Goal: Task Accomplishment & Management: Use online tool/utility

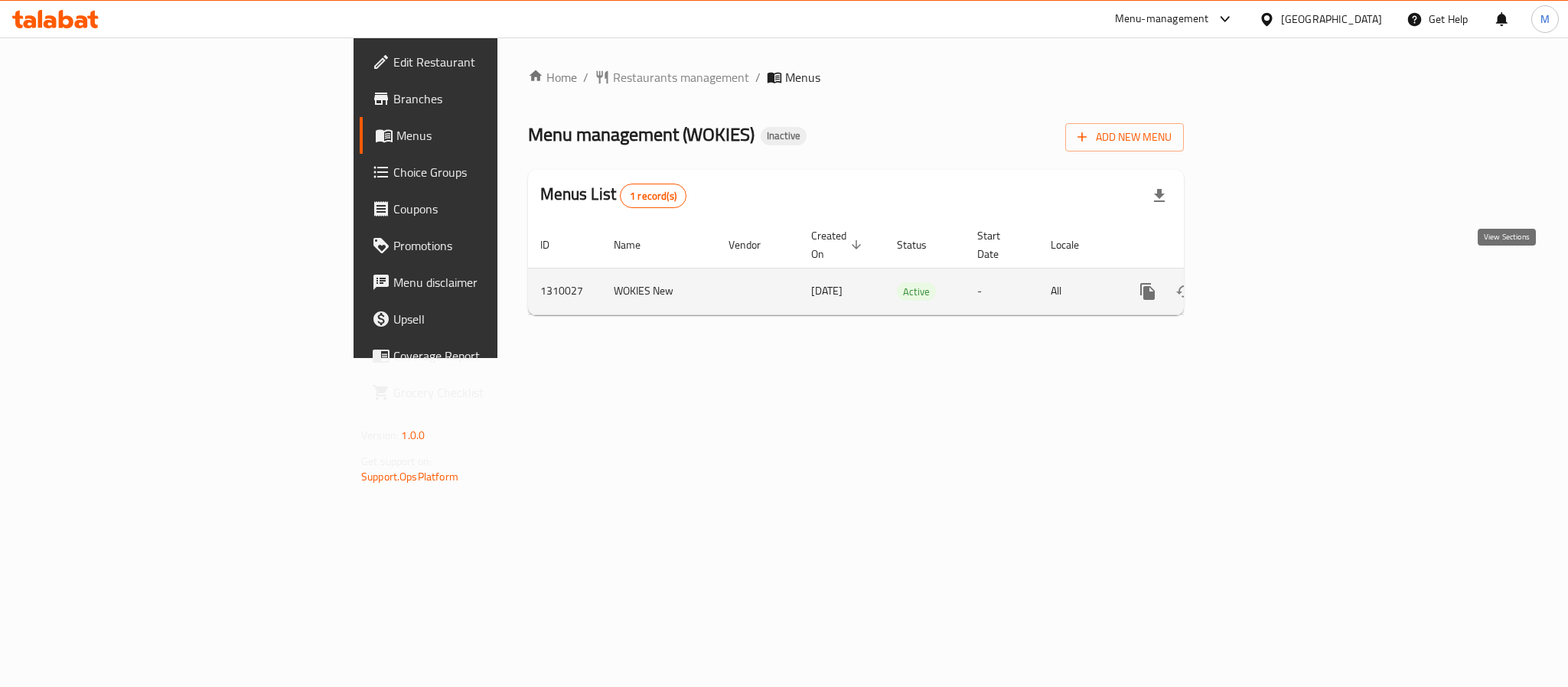
click at [1265, 284] on icon "enhanced table" at bounding box center [1258, 291] width 14 height 14
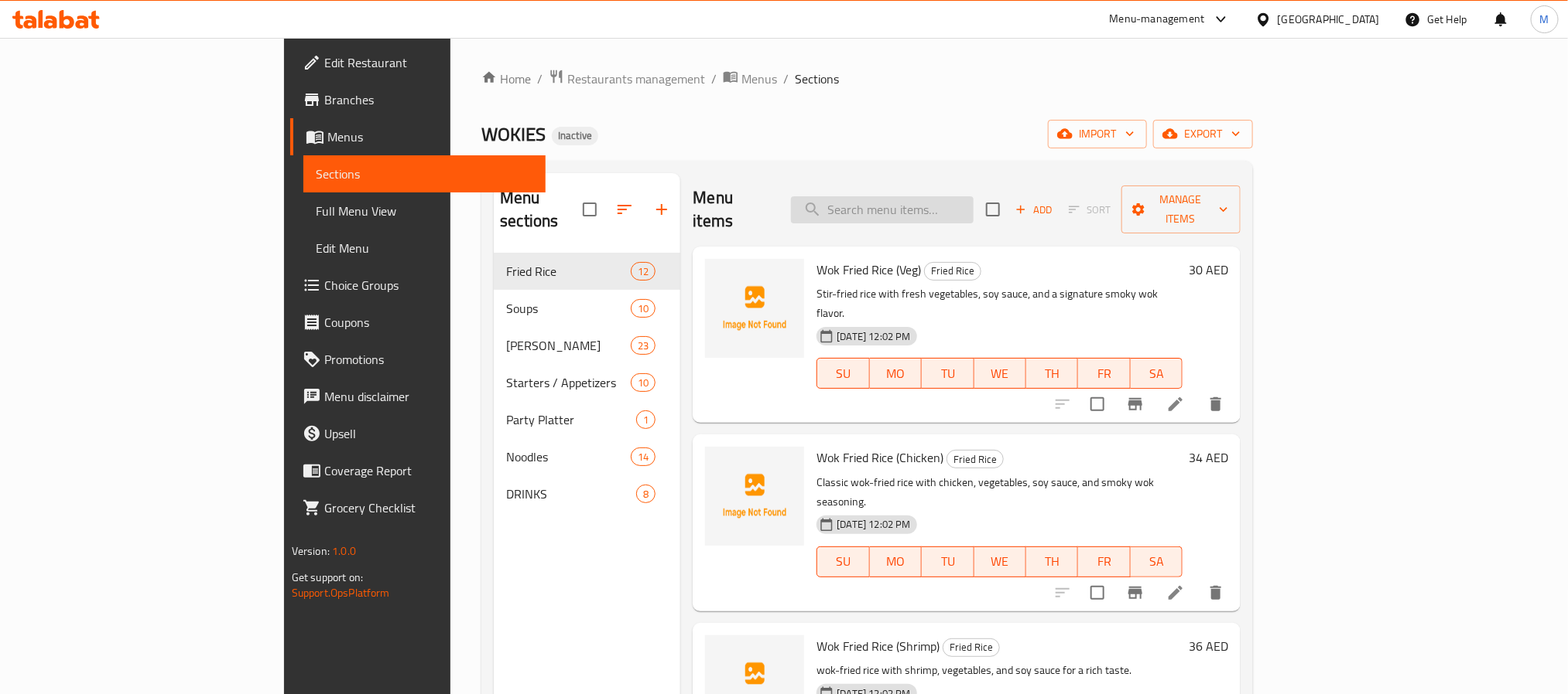
click at [968, 196] on input "search" at bounding box center [882, 210] width 183 height 27
paste input "Dynamite Roll"
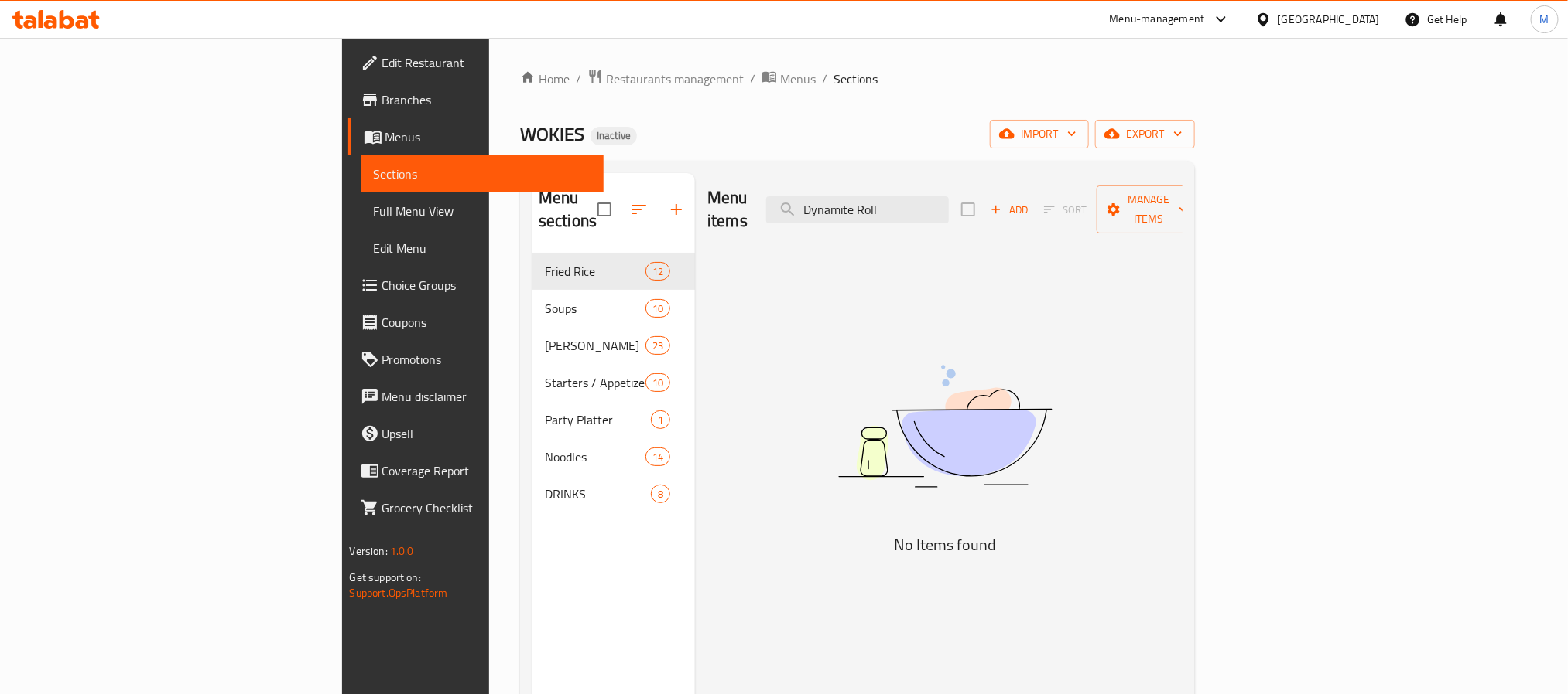
type input "Dynamite Roll"
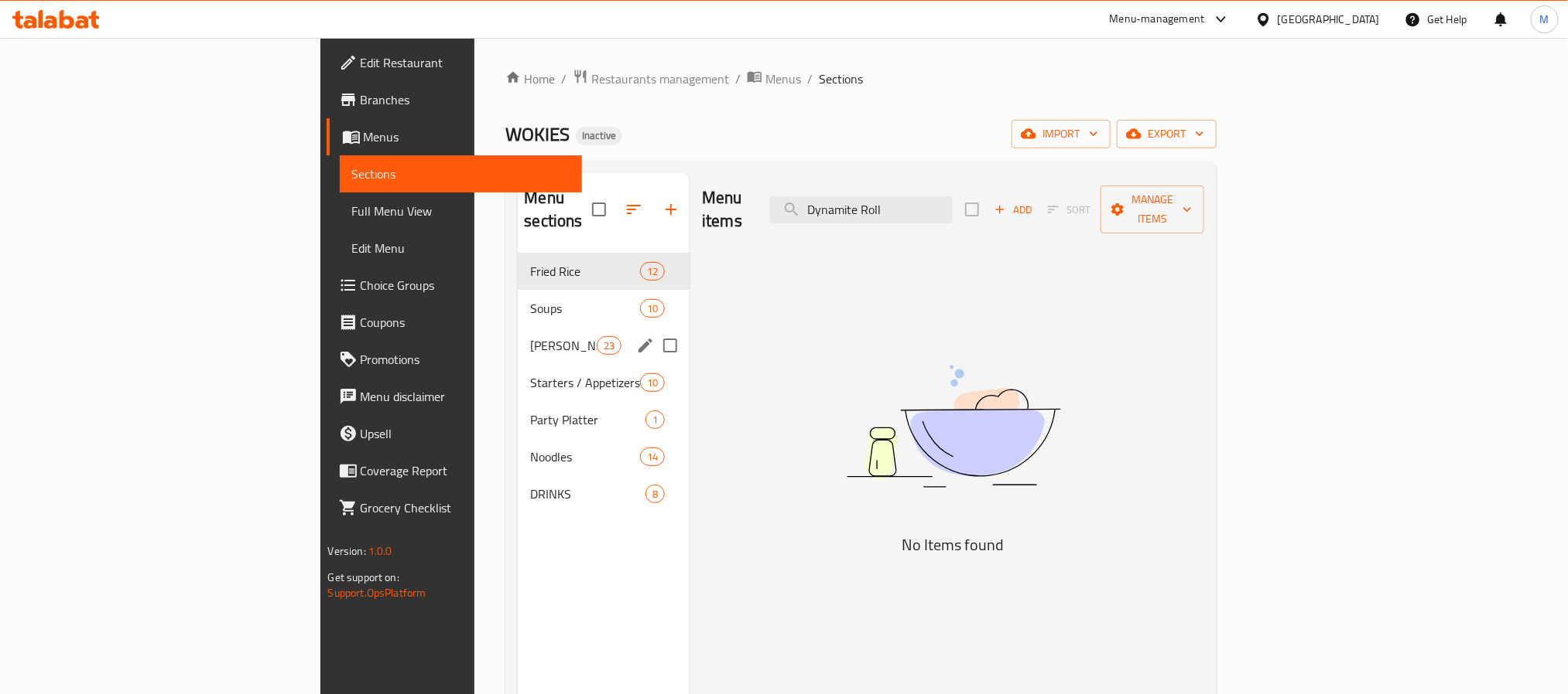
click at [530, 337] on span "[PERSON_NAME]" at bounding box center [563, 346] width 65 height 19
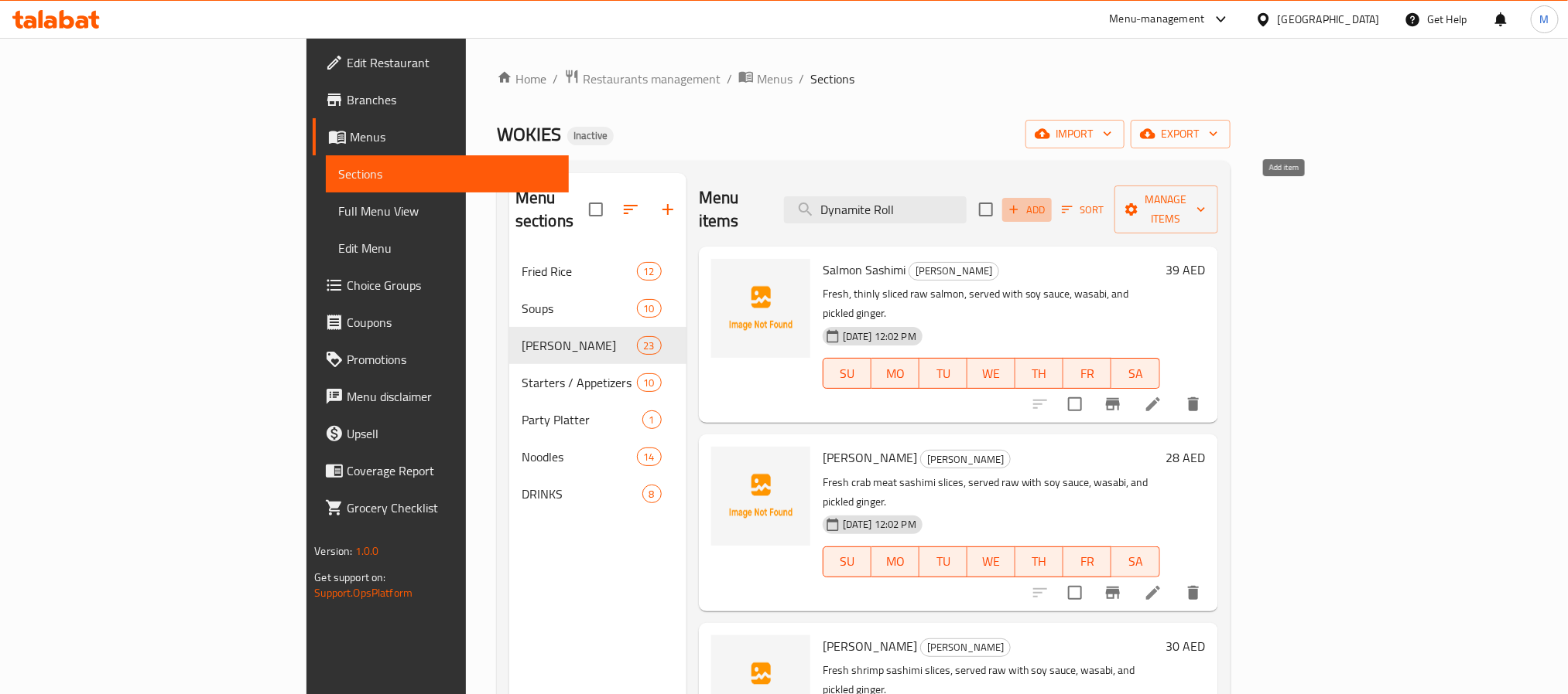
click at [1021, 203] on icon "button" at bounding box center [1013, 210] width 14 height 14
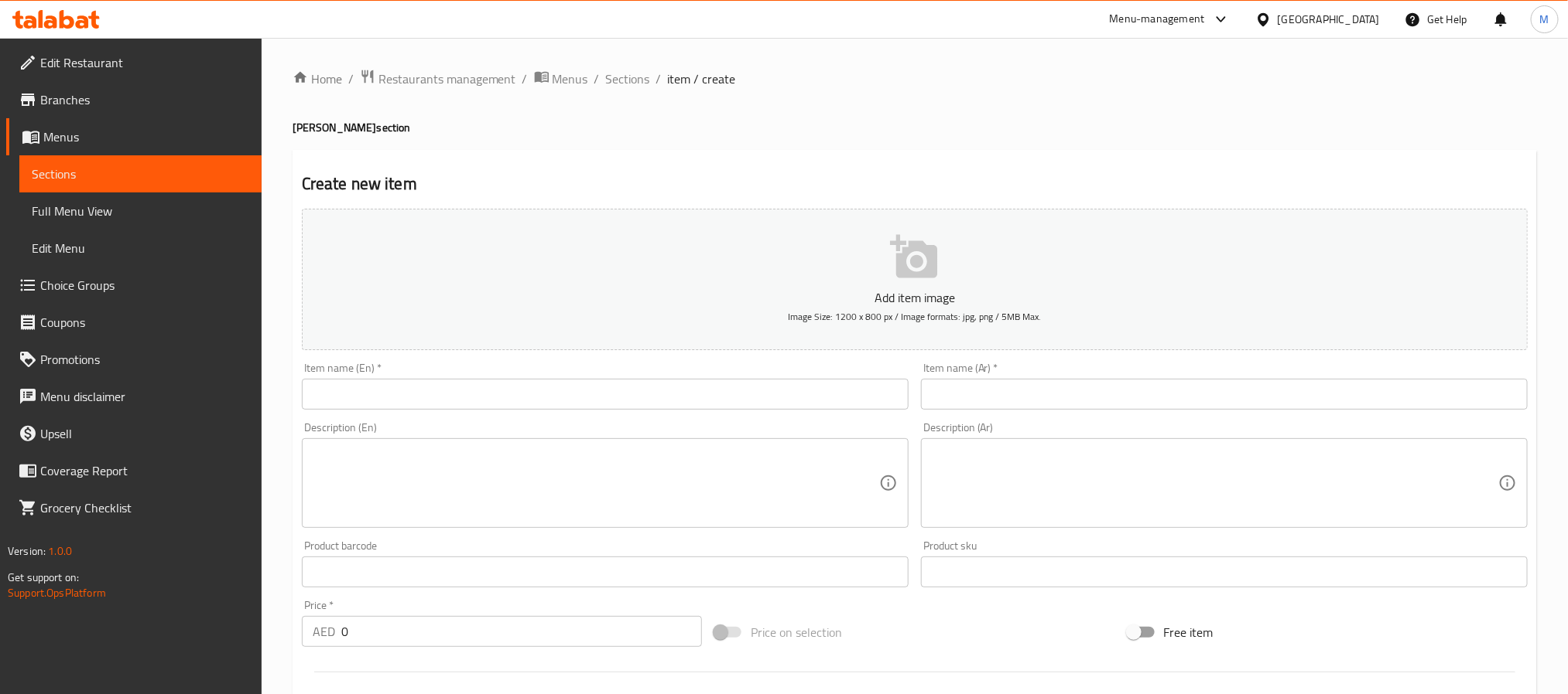
click at [678, 415] on div "Item name (En)   * Item name (En) *" at bounding box center [605, 386] width 619 height 60
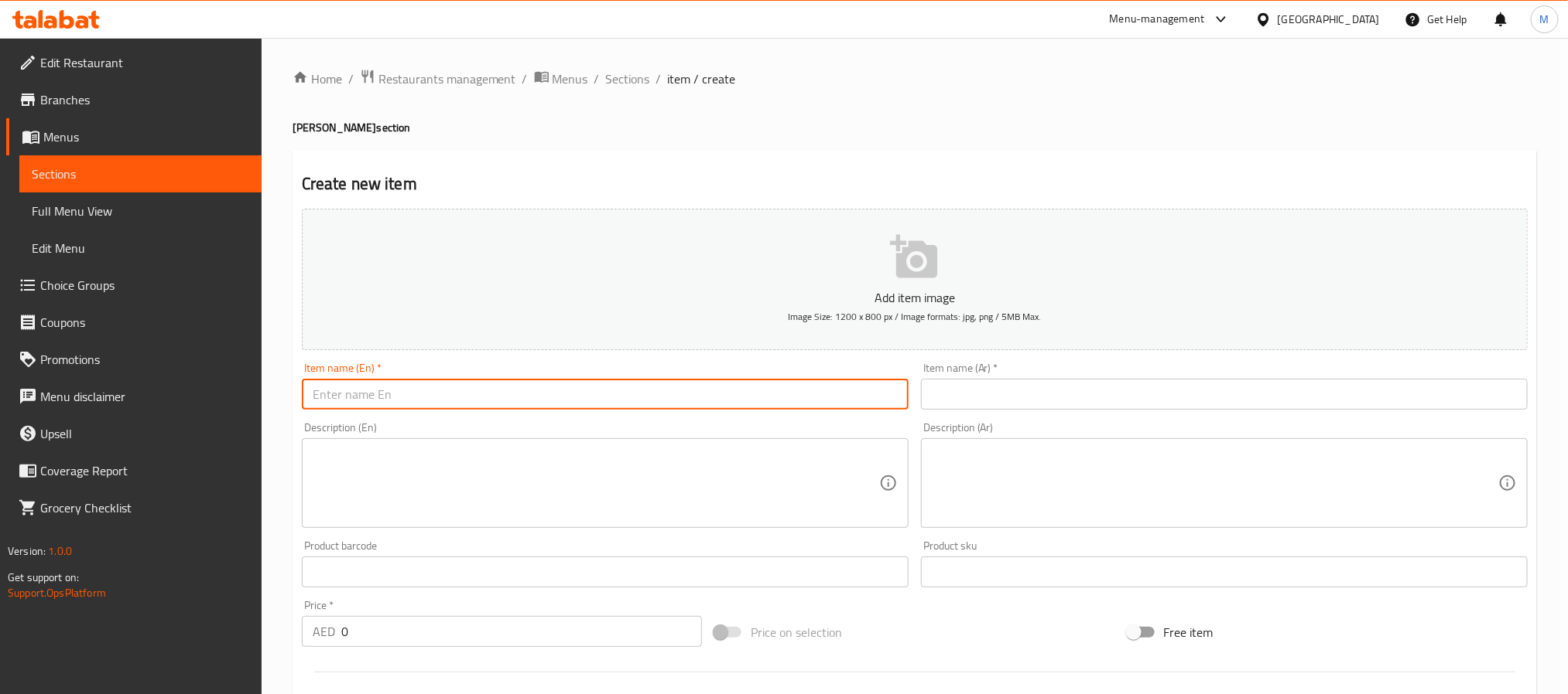
click at [678, 407] on input "text" at bounding box center [605, 394] width 607 height 31
paste input "Dynamite Roll"
type input "Dynamite Roll"
click at [685, 494] on textarea at bounding box center [596, 483] width 566 height 73
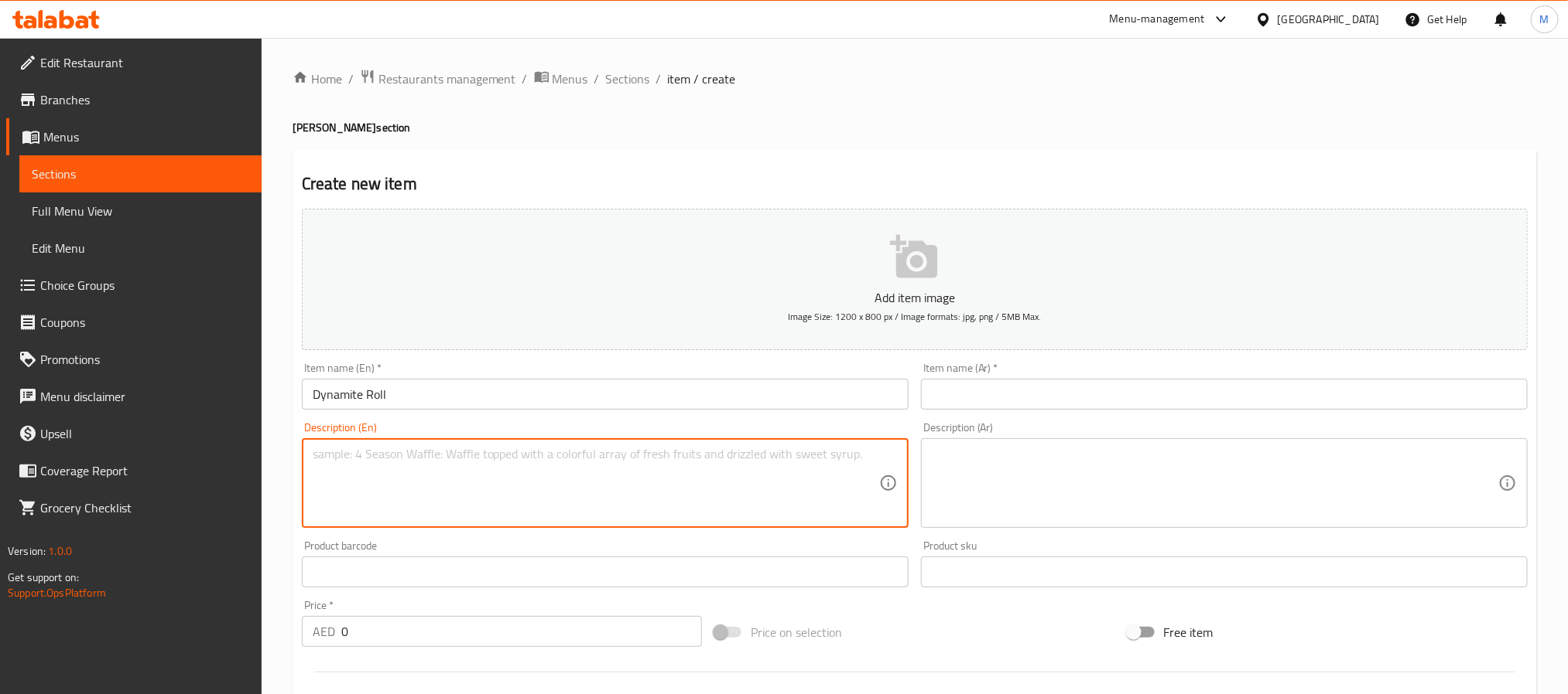
paste textarea "Spicy shrimp, avocado, cucumber, filled with creamy spicy sauce."
type textarea "Spicy shrimp, avocado, cucumber, filled with creamy spicy sauce."
click at [1127, 502] on textarea at bounding box center [1214, 483] width 566 height 73
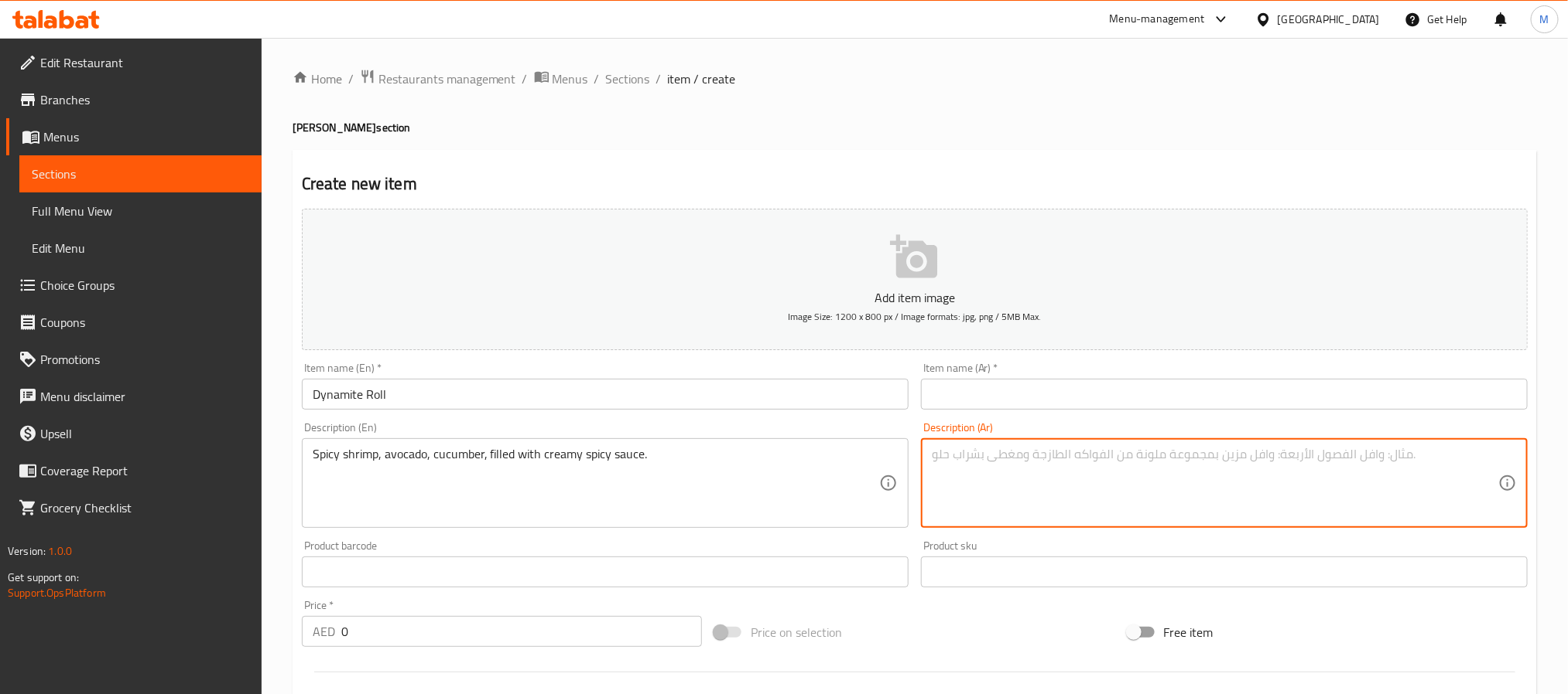
paste textarea "روبيان حار، أفوكادو، خيار، محشو بصلصة كريمة حارة."
type textarea "روبيان حار، أفوكادو، خيار، محشو بصلصة كريمة حارة."
click at [797, 407] on input "Dynamite Roll" at bounding box center [605, 394] width 607 height 31
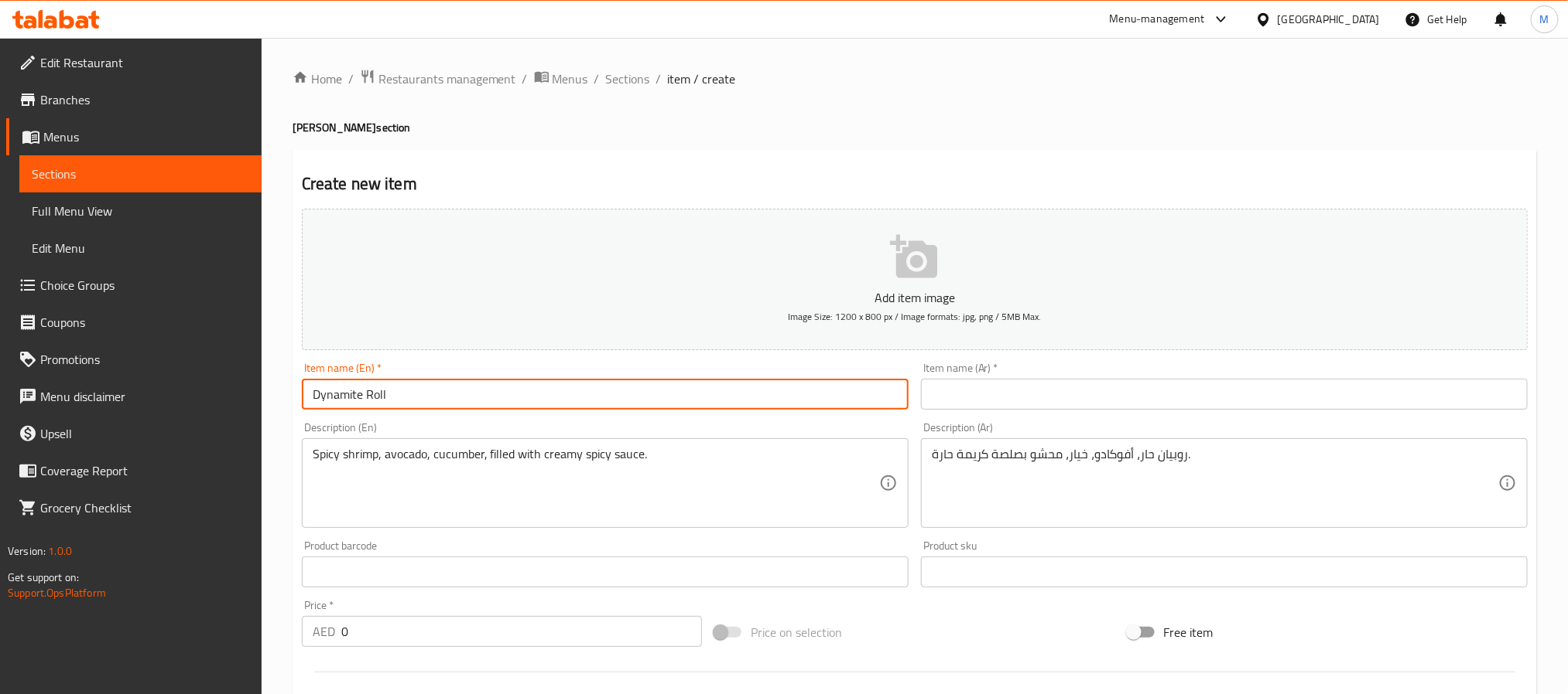
click at [797, 407] on input "Dynamite Roll" at bounding box center [605, 394] width 607 height 31
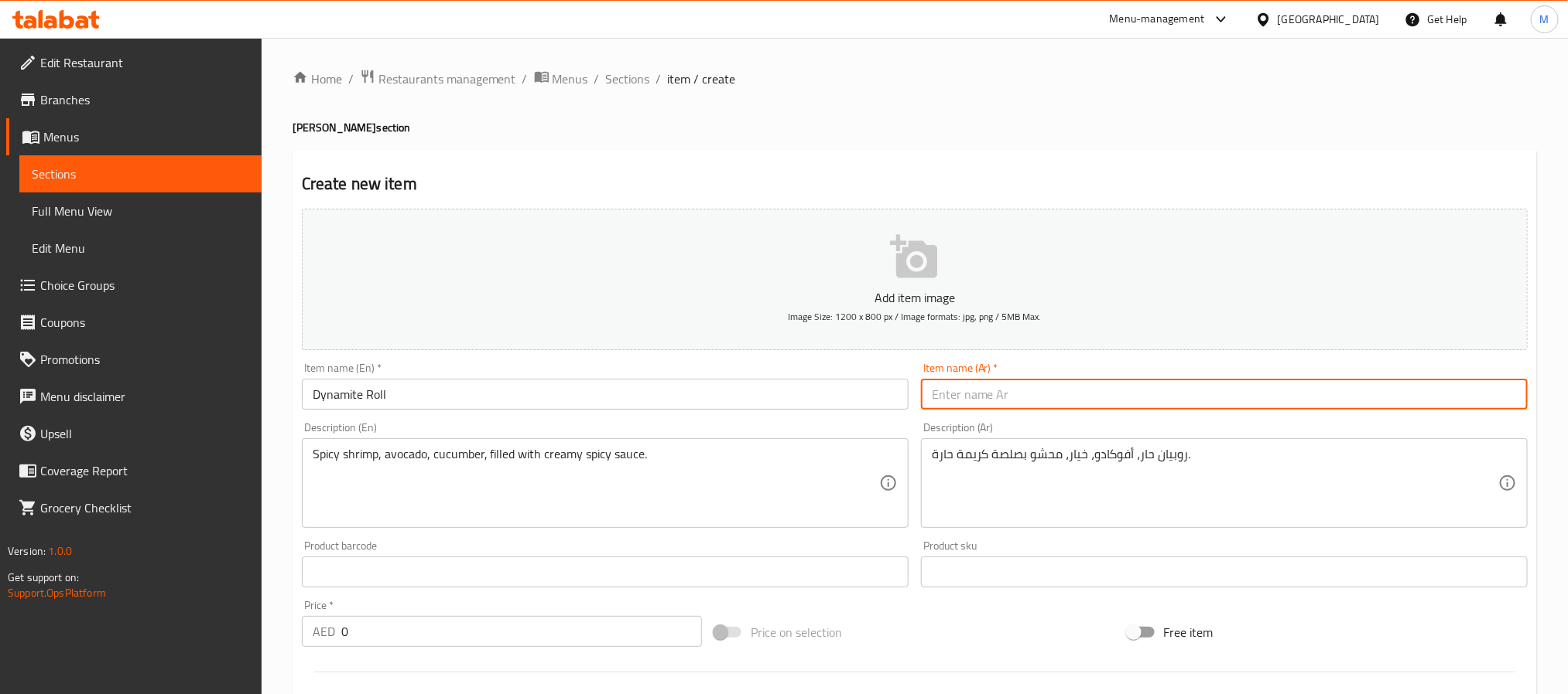
click at [1153, 393] on input "text" at bounding box center [1225, 394] width 607 height 31
paste input "لفة الديناميت"
click at [991, 395] on input "لفة الديناميت" at bounding box center [1225, 394] width 607 height 31
click at [971, 397] on input "رول الديناميت" at bounding box center [1225, 394] width 607 height 31
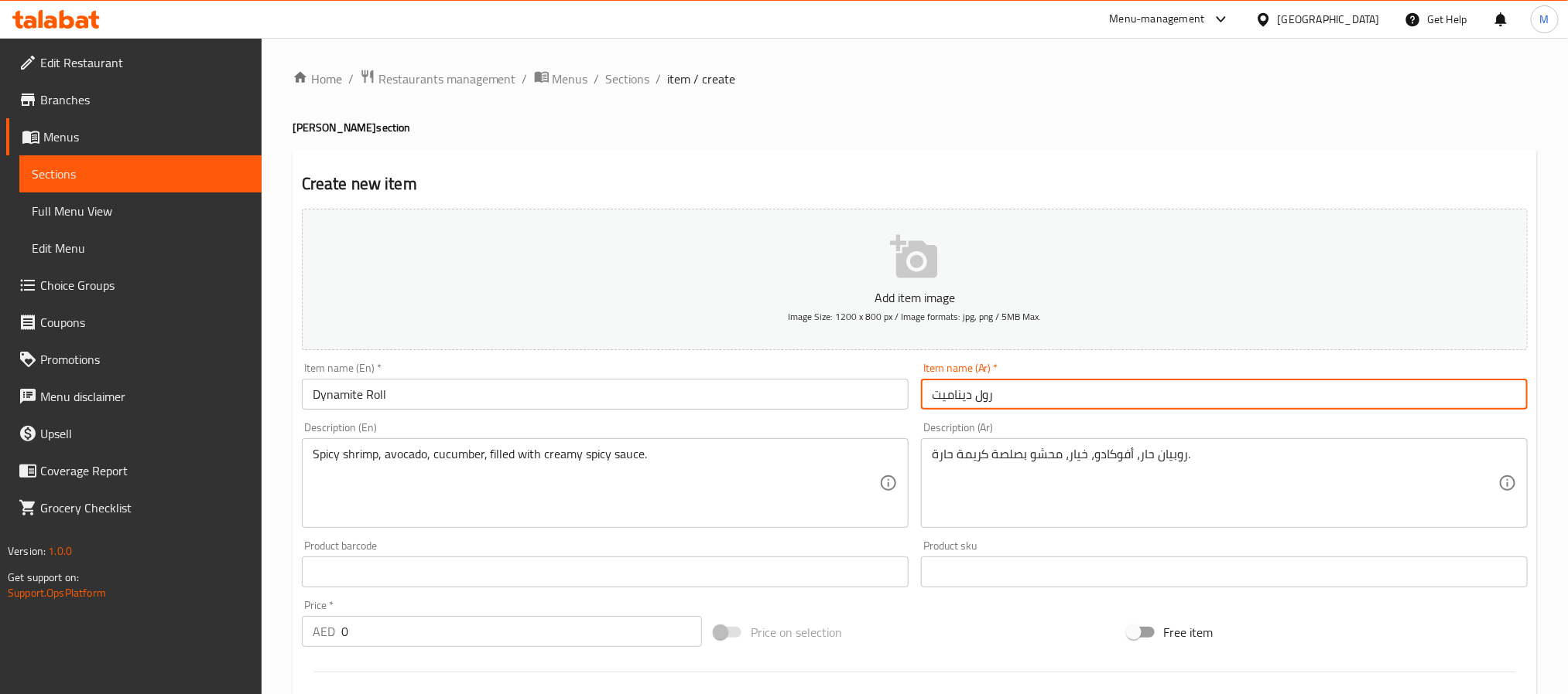
click at [1059, 393] on input "رول ديناميت" at bounding box center [1225, 394] width 607 height 31
type input "رول ديناميت"
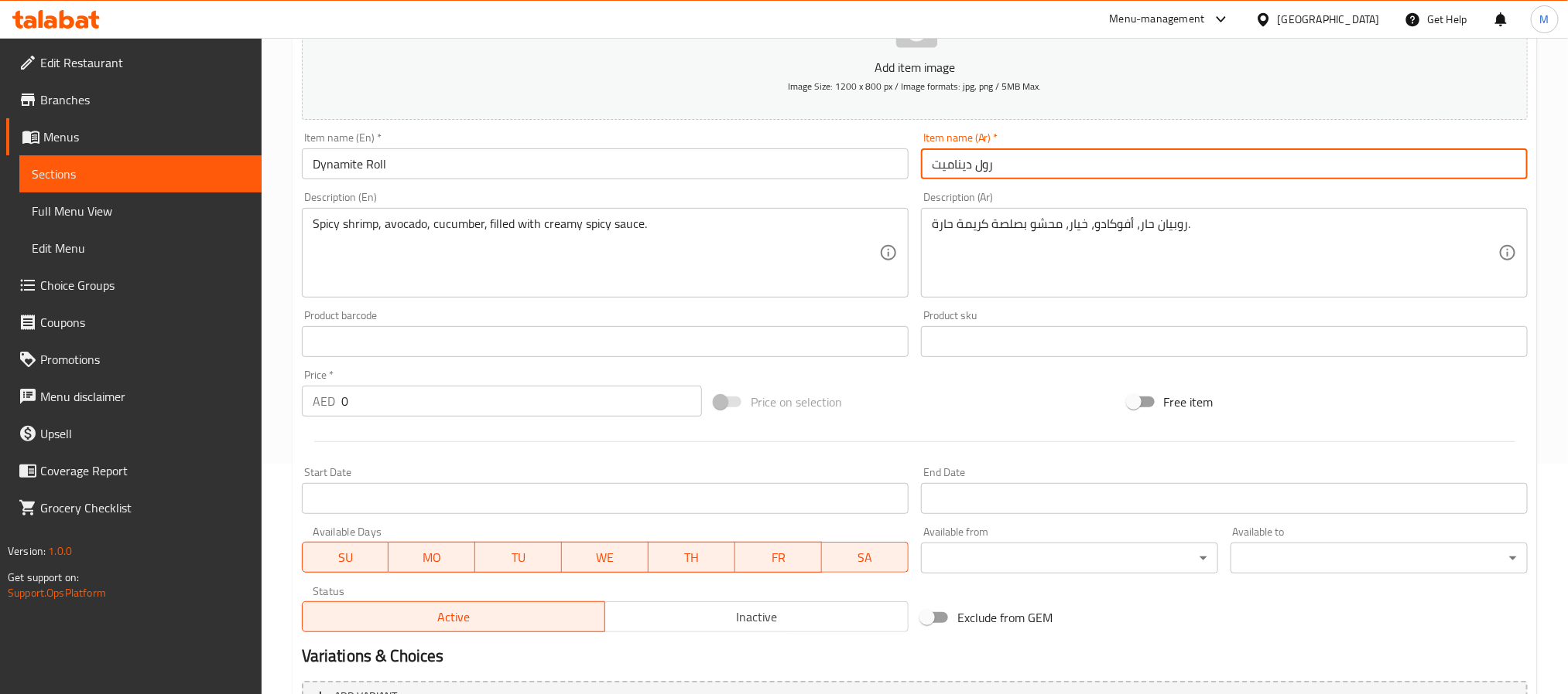
scroll to position [232, 0]
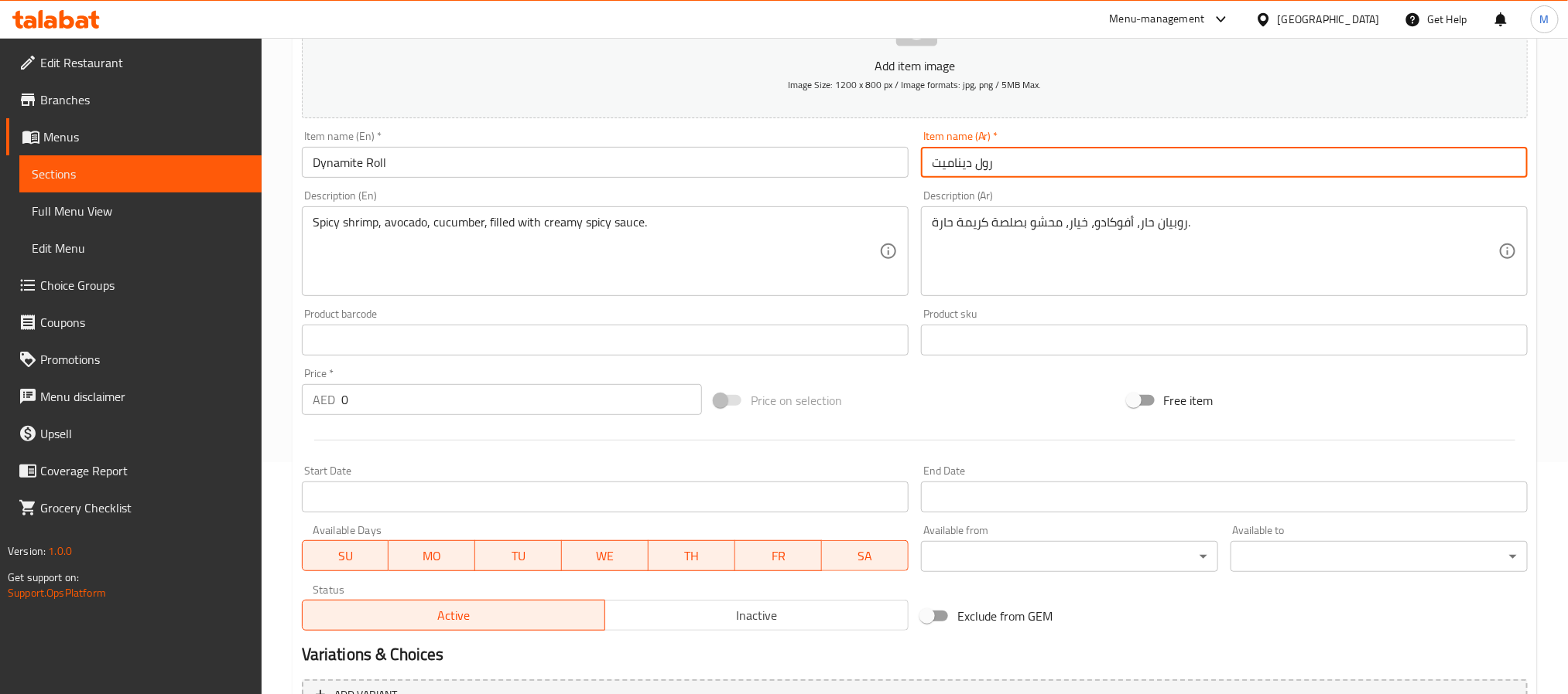
drag, startPoint x: 354, startPoint y: 393, endPoint x: 247, endPoint y: 372, distance: 109.0
click at [247, 372] on div "Edit Restaurant Branches Menus Sections Full Menu View Edit Menu Choice Groups …" at bounding box center [784, 333] width 1568 height 1055
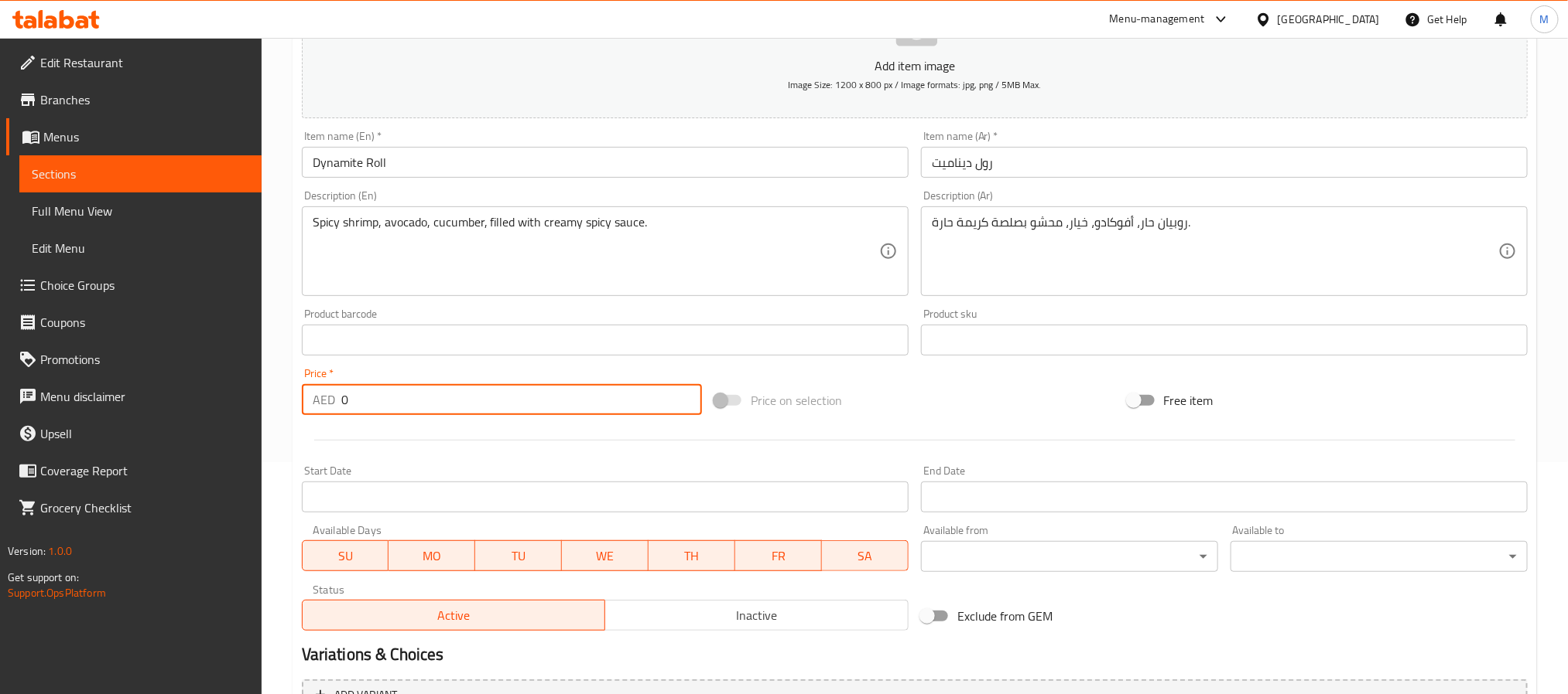
paste input "39"
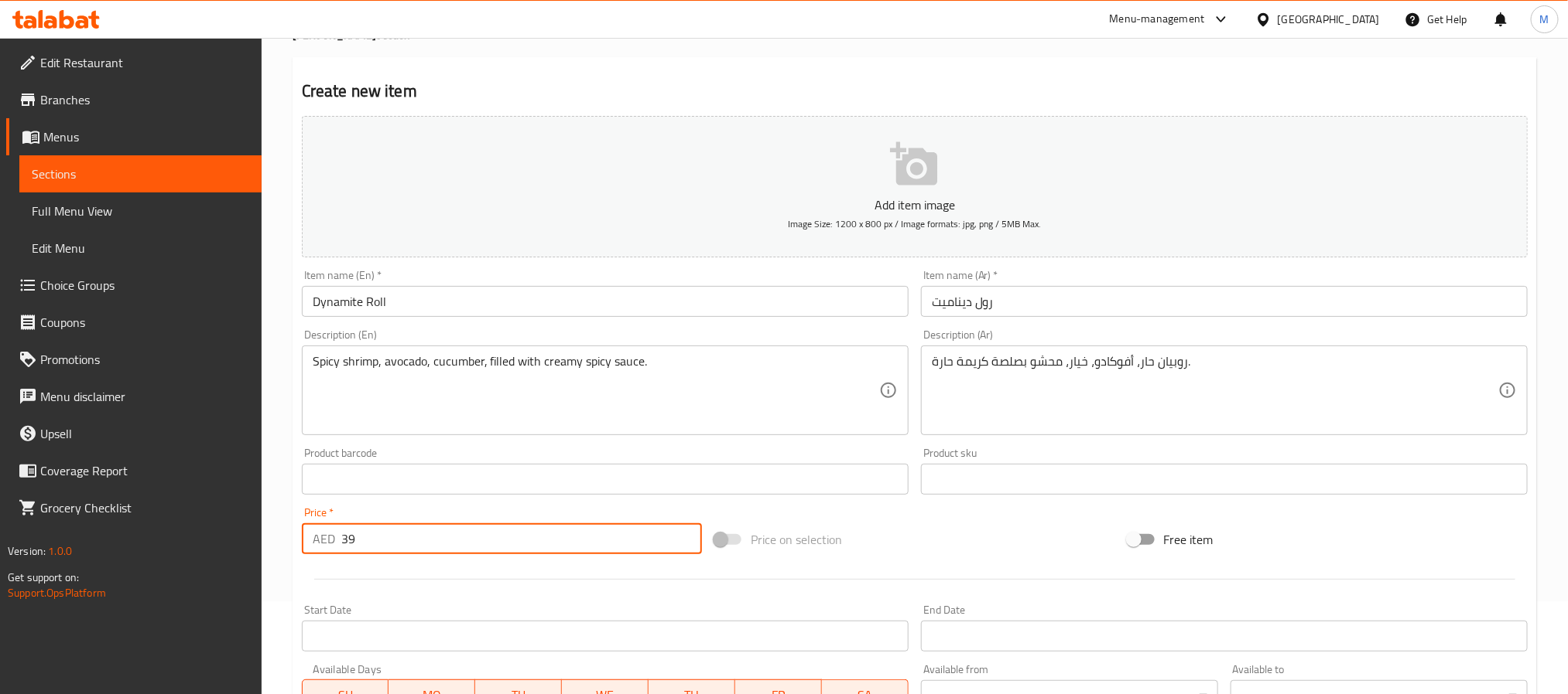
scroll to position [396, 0]
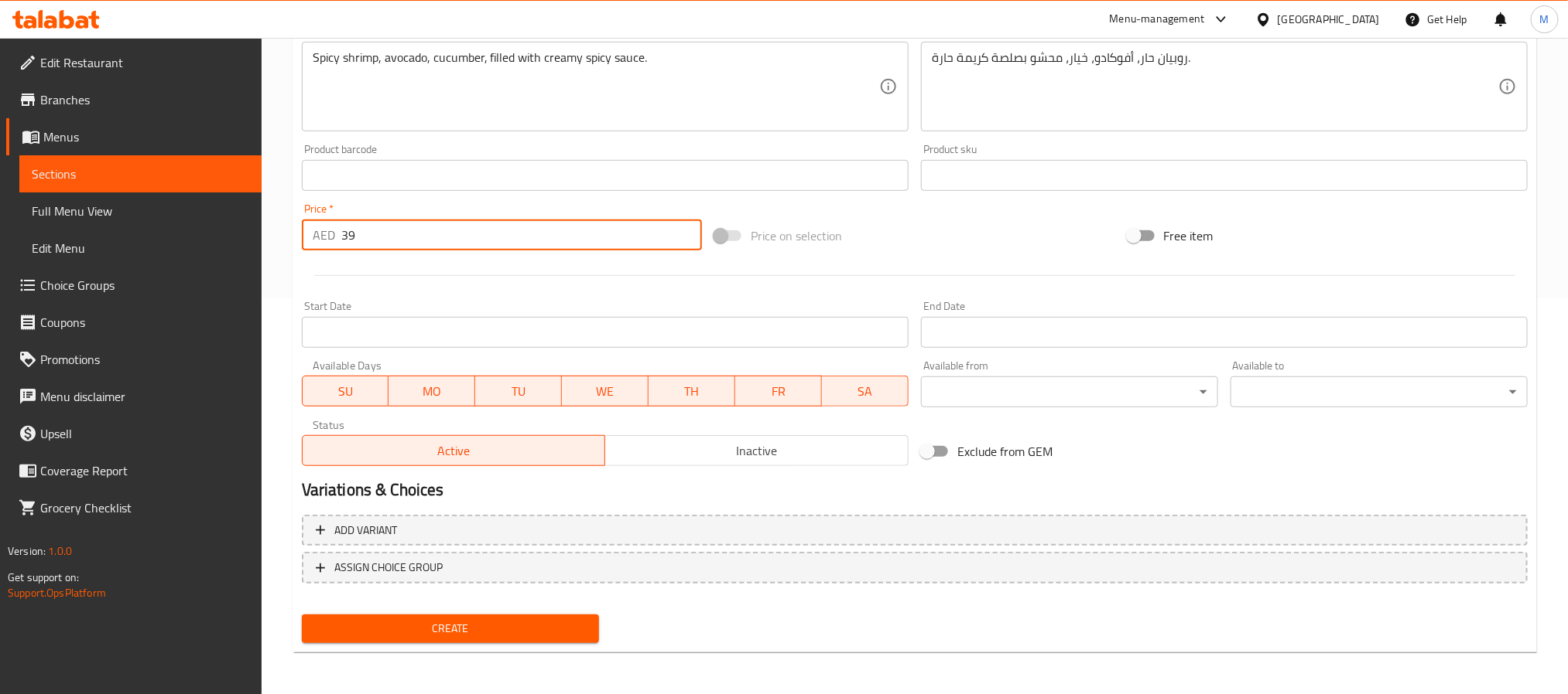
type input "39"
click at [541, 631] on span "Create" at bounding box center [450, 629] width 272 height 19
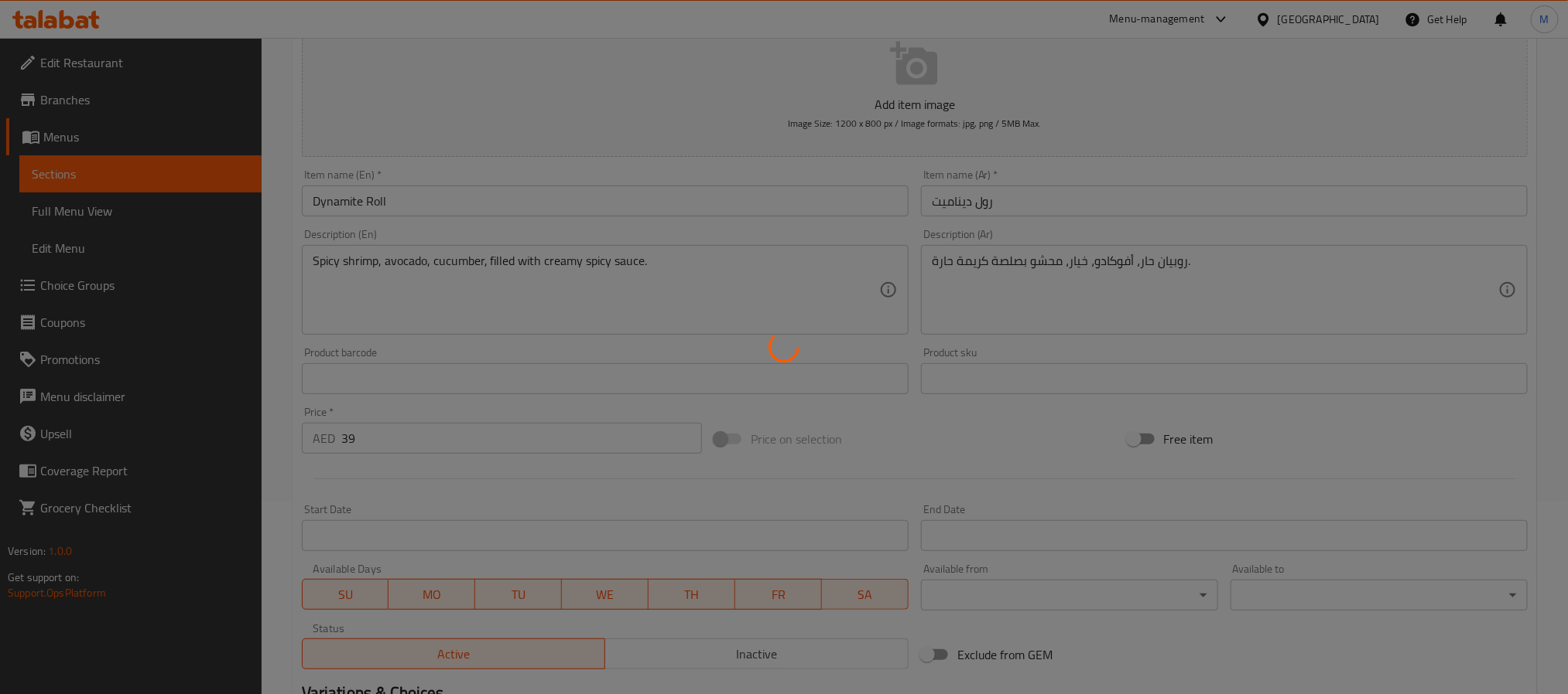
scroll to position [0, 0]
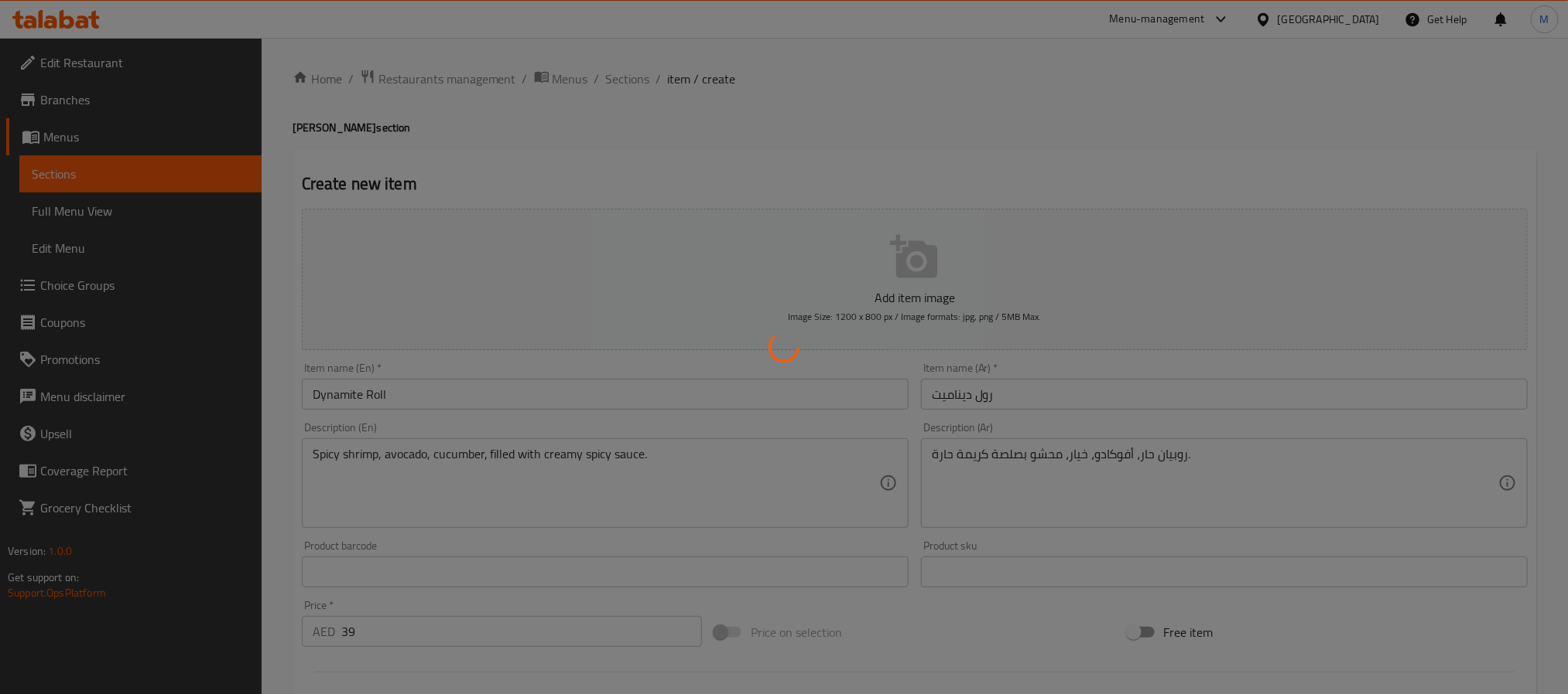
type input "0"
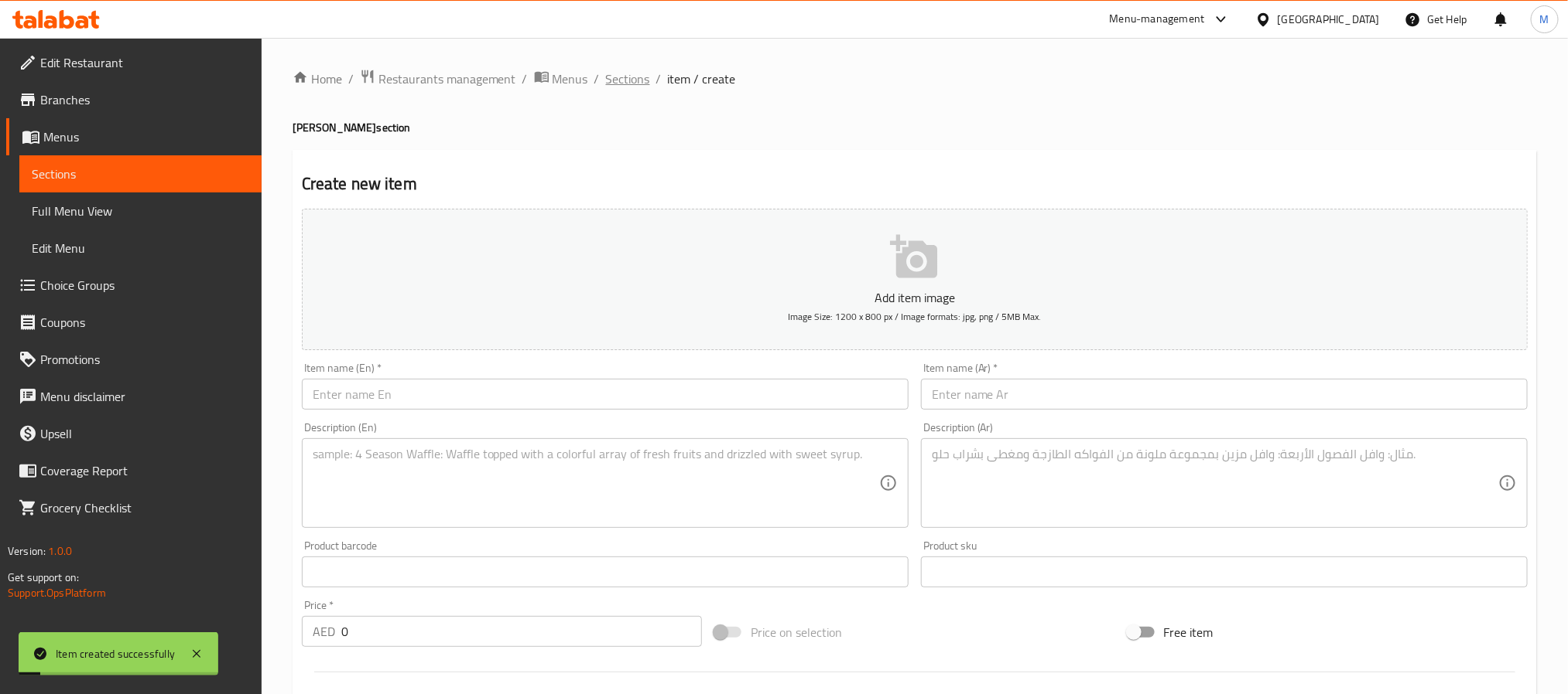
drag, startPoint x: 645, startPoint y: 91, endPoint x: 630, endPoint y: 77, distance: 20.5
click at [645, 91] on div "Home / Restaurants management / Menus / Sections / item / create Sushi Menu sec…" at bounding box center [914, 565] width 1245 height 993
click at [622, 69] on span "Sections" at bounding box center [628, 79] width 44 height 19
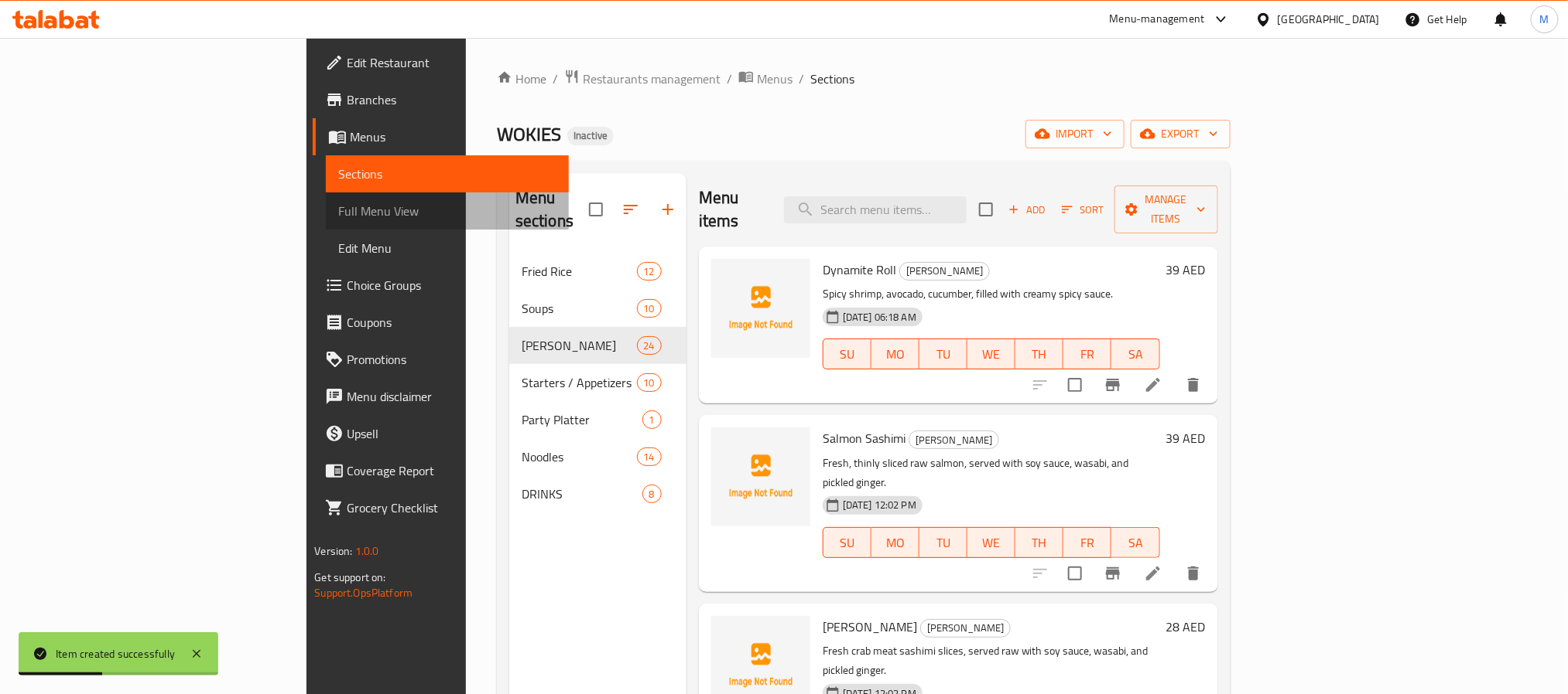
click at [325, 223] on link "Full Menu View" at bounding box center [446, 210] width 242 height 37
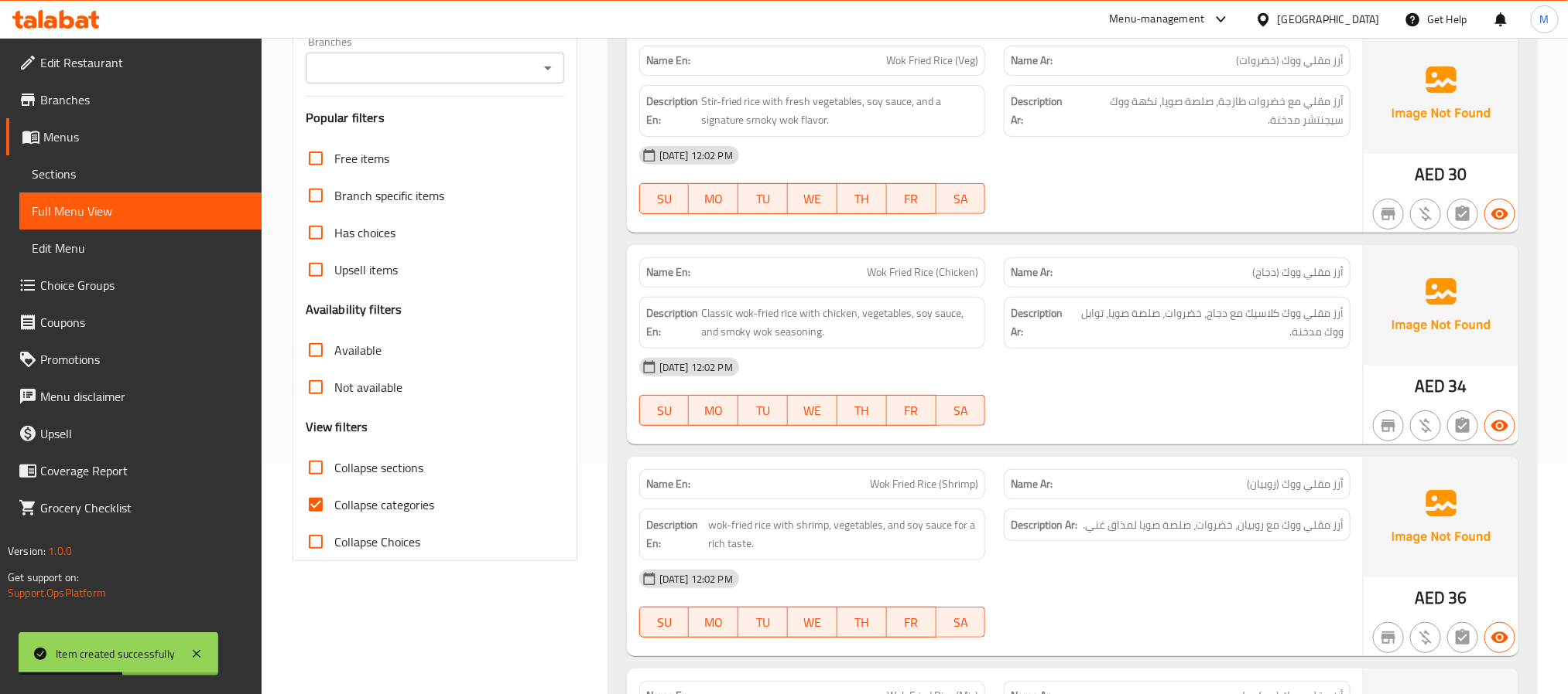
scroll to position [232, 0]
click at [385, 457] on span "Collapse sections" at bounding box center [378, 466] width 89 height 19
click at [334, 457] on input "Collapse sections" at bounding box center [315, 466] width 37 height 37
checkbox input "true"
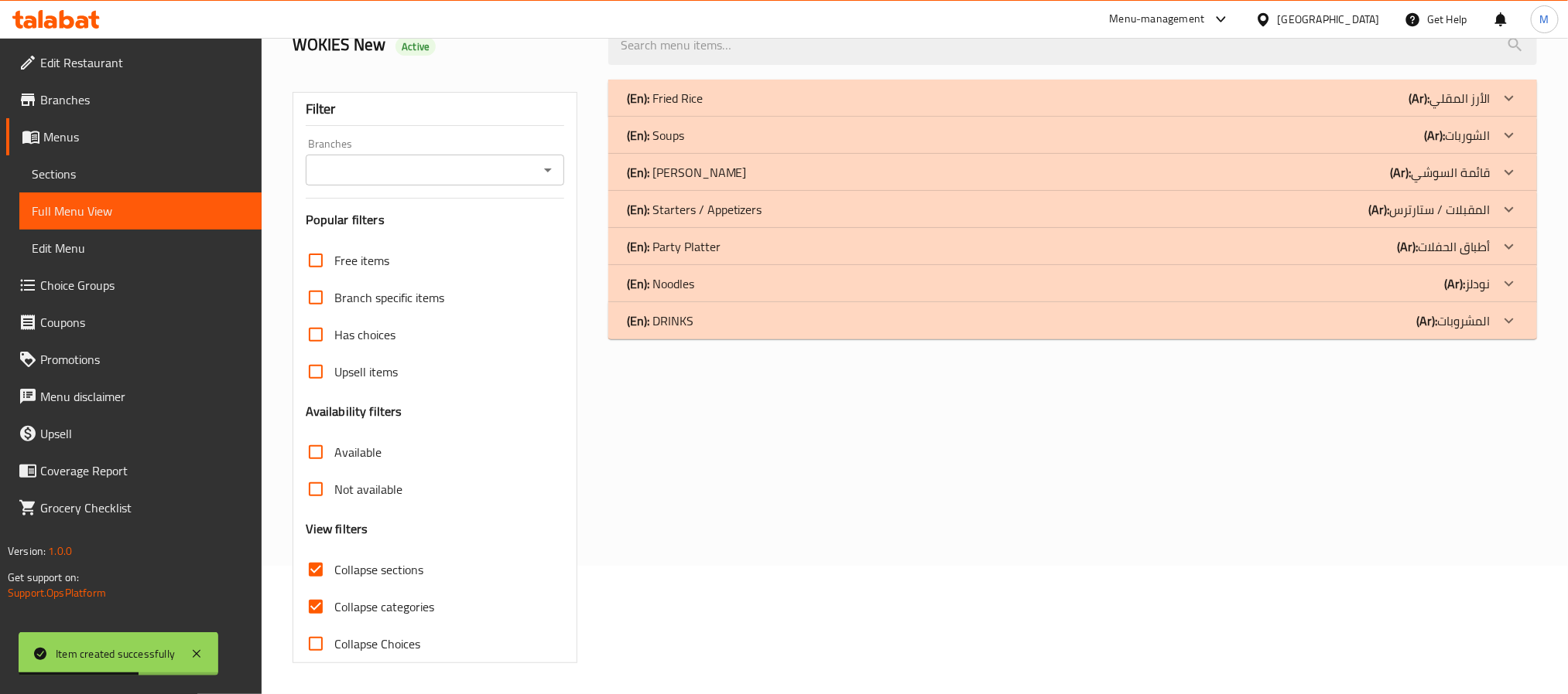
click at [395, 598] on span "Collapse categories" at bounding box center [383, 608] width 100 height 19
click at [334, 589] on input "Collapse categories" at bounding box center [315, 607] width 37 height 37
checkbox input "false"
click at [755, 174] on div "(En): [PERSON_NAME] (Ar): قائمة السوشي" at bounding box center [1059, 173] width 863 height 19
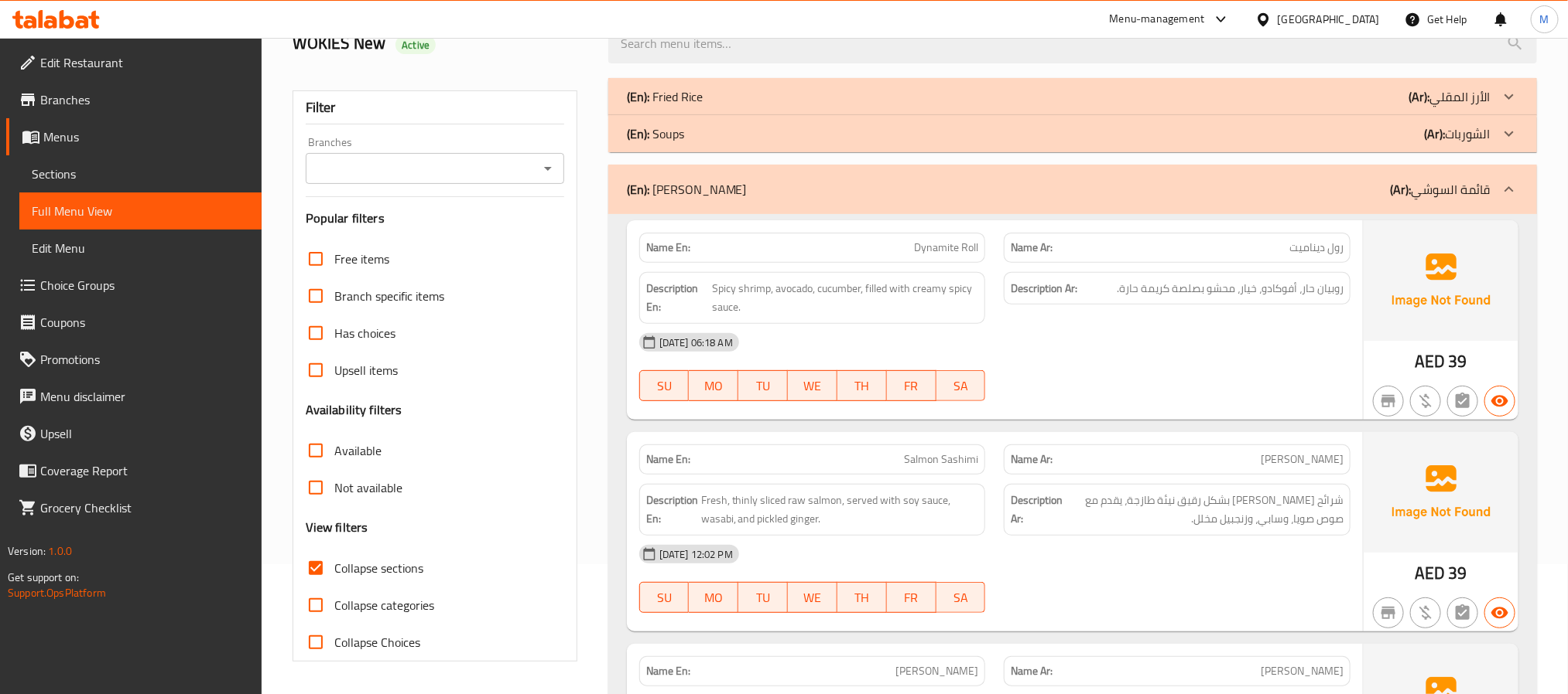
click at [1354, 33] on div "[GEOGRAPHIC_DATA]" at bounding box center [1317, 19] width 149 height 37
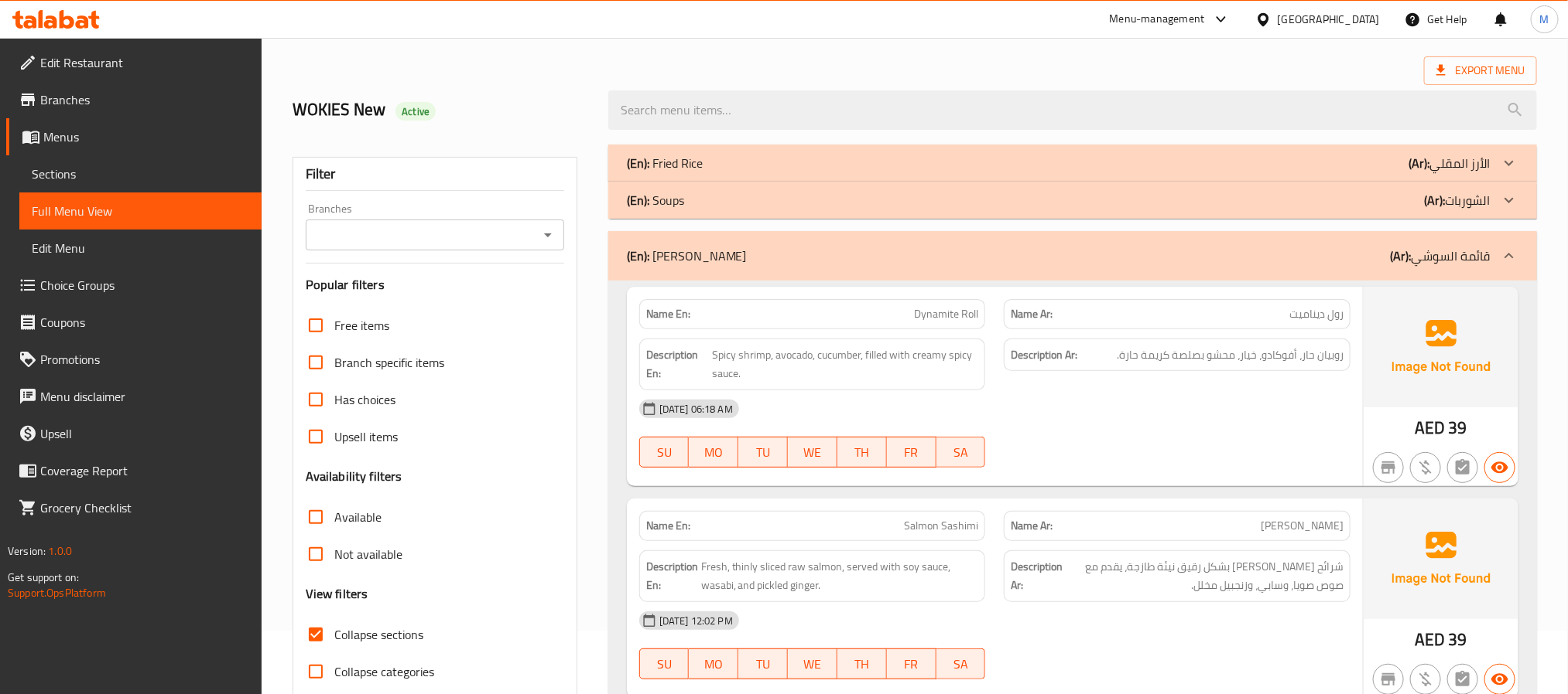
scroll to position [0, 0]
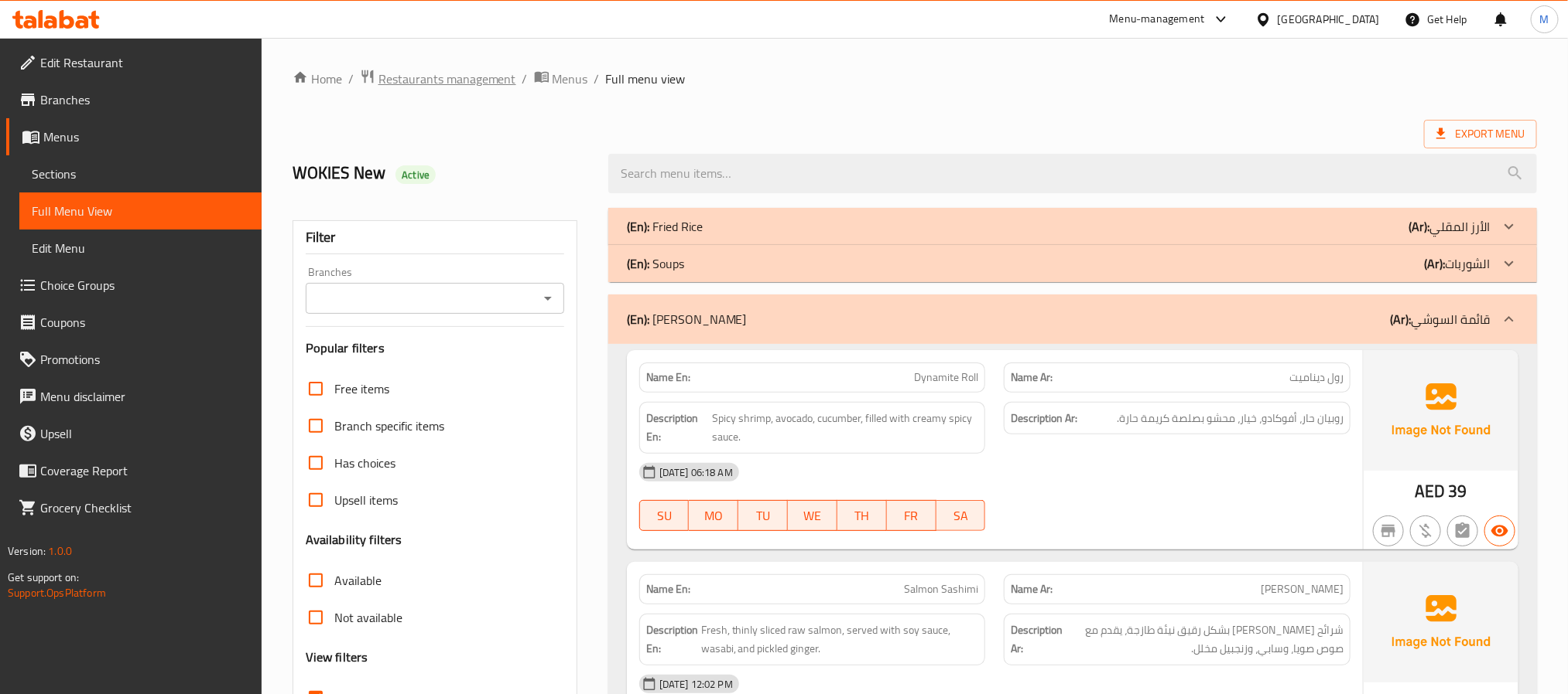
click at [484, 77] on span "Restaurants management" at bounding box center [447, 79] width 138 height 19
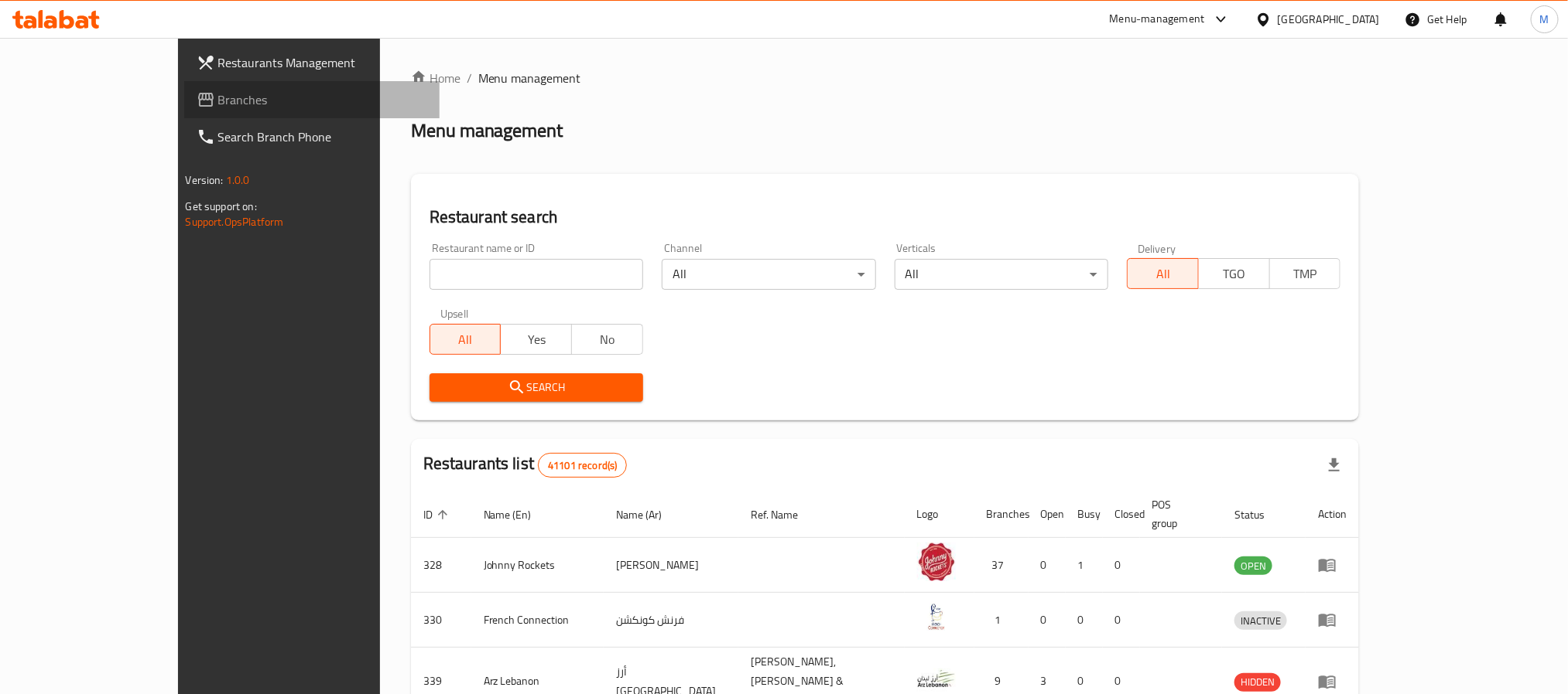
click at [218, 100] on span "Branches" at bounding box center [323, 100] width 209 height 19
